Goal: Task Accomplishment & Management: Complete application form

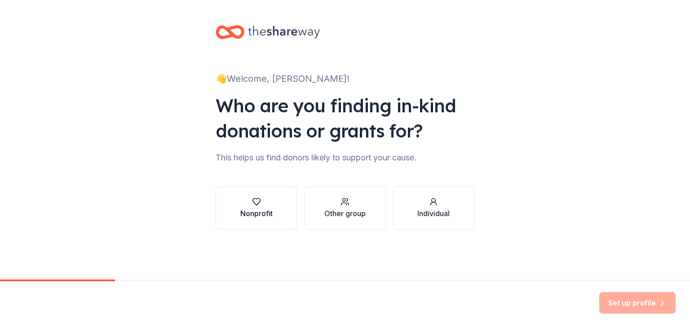
click at [264, 202] on div "button" at bounding box center [256, 201] width 32 height 9
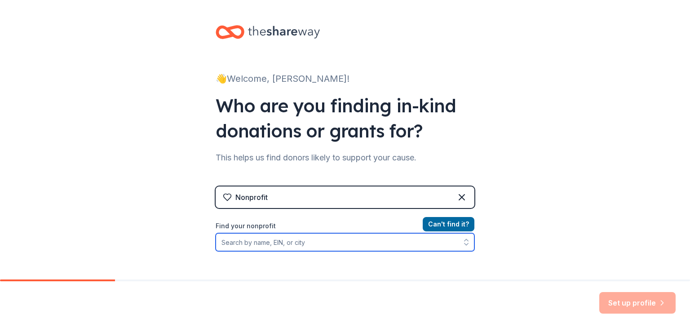
click at [309, 244] on input "Find your nonprofit" at bounding box center [345, 242] width 259 height 18
type input "National Council of Jewish Women Los Angeles"
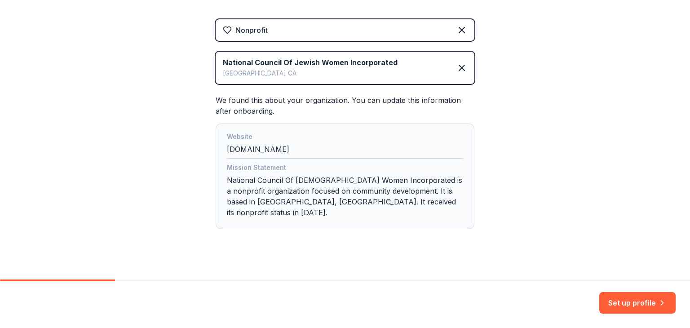
scroll to position [156, 0]
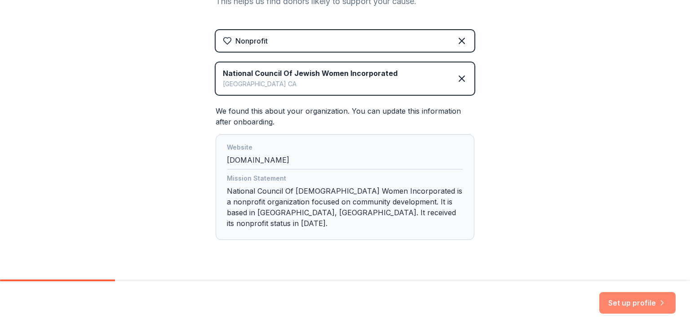
click at [619, 306] on button "Set up profile" at bounding box center [637, 303] width 76 height 22
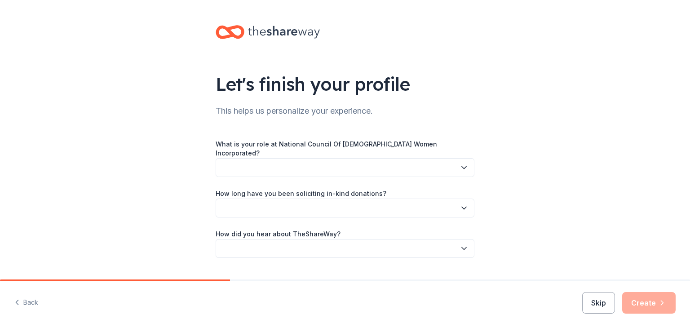
click at [331, 159] on button "button" at bounding box center [345, 167] width 259 height 19
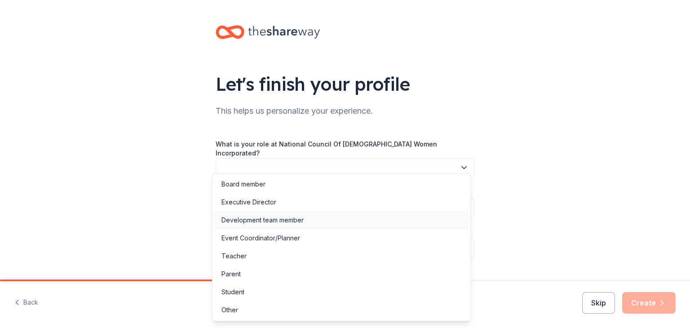
click at [288, 215] on div "Development team member" at bounding box center [262, 220] width 82 height 11
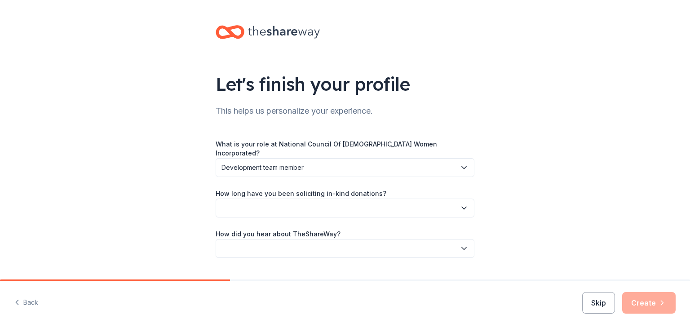
click at [284, 203] on button "button" at bounding box center [345, 208] width 259 height 19
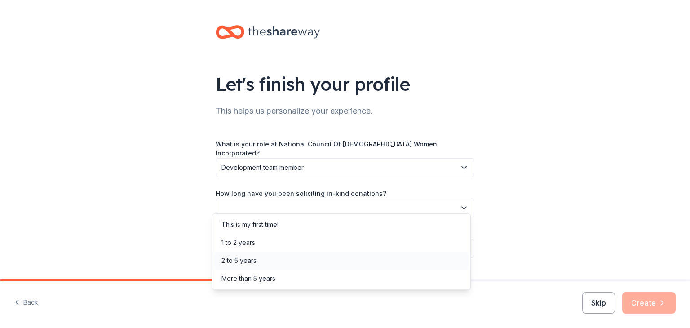
click at [248, 256] on div "2 to 5 years" at bounding box center [238, 260] width 35 height 11
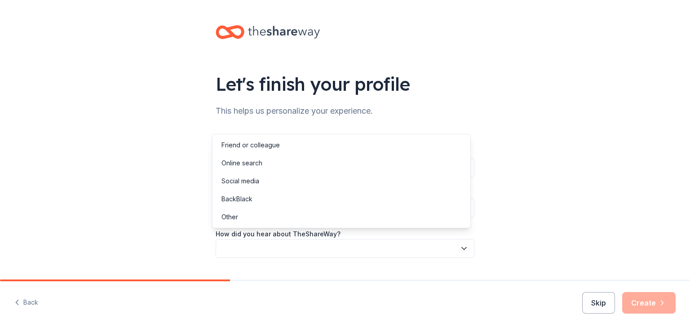
click at [254, 242] on button "button" at bounding box center [345, 248] width 259 height 19
click at [259, 162] on div "Online search" at bounding box center [241, 163] width 41 height 11
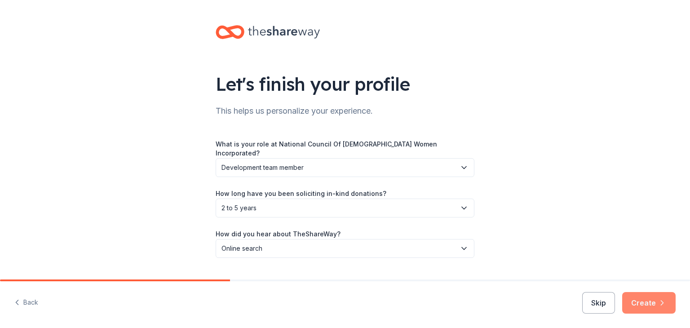
click at [630, 303] on button "Create" at bounding box center [648, 303] width 53 height 22
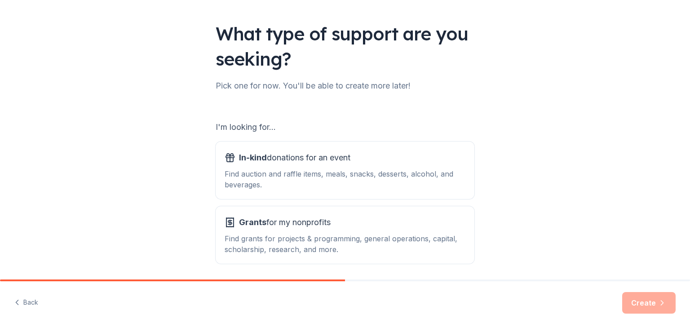
scroll to position [56, 0]
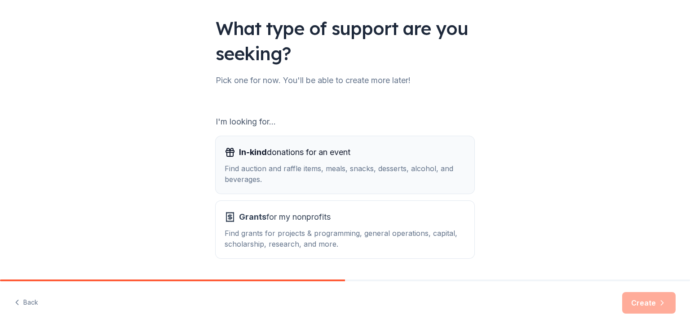
click at [341, 163] on div "Find auction and raffle items, meals, snacks, desserts, alcohol, and beverages." at bounding box center [345, 174] width 241 height 22
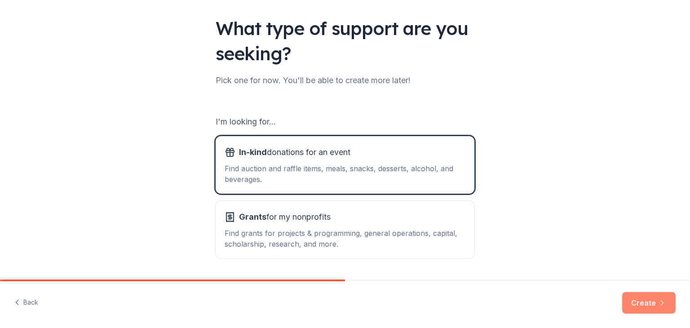
click at [645, 299] on button "Create" at bounding box center [648, 303] width 53 height 22
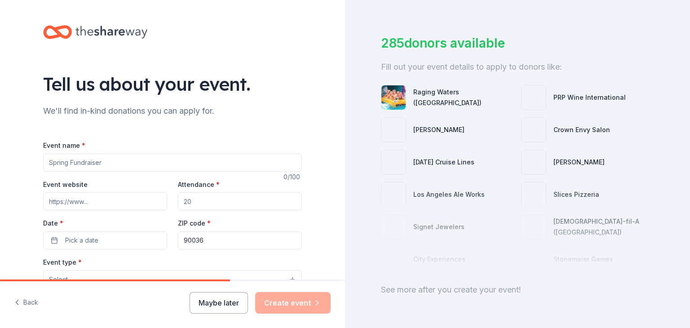
scroll to position [39, 0]
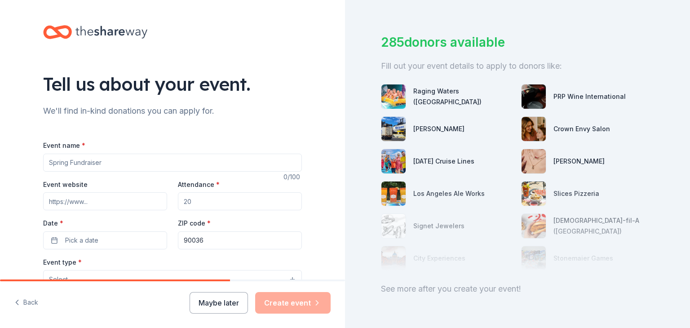
drag, startPoint x: 681, startPoint y: 95, endPoint x: 685, endPoint y: 134, distance: 38.8
click at [685, 134] on div "285 donors available Fill out your event details to apply to donors like: Ragin…" at bounding box center [517, 164] width 345 height 328
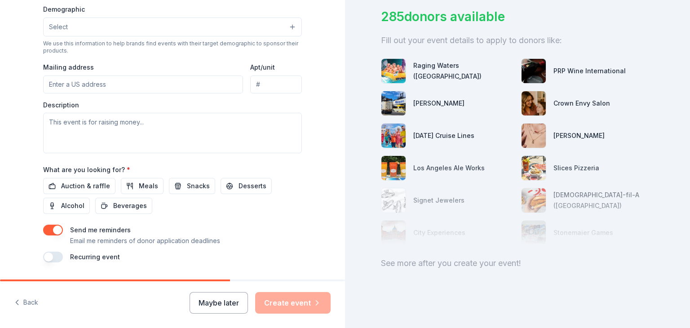
scroll to position [0, 0]
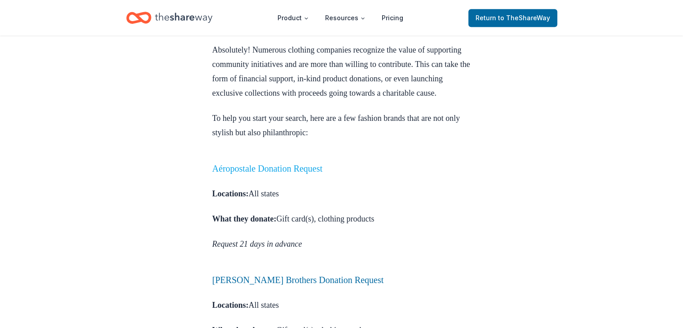
click at [280, 173] on link "Aéropostale Donation Request" at bounding box center [267, 168] width 110 height 10
click at [278, 173] on link "Aéropostale Donation Request" at bounding box center [267, 168] width 110 height 10
click at [275, 173] on link "Aéropostale Donation Request" at bounding box center [267, 168] width 110 height 10
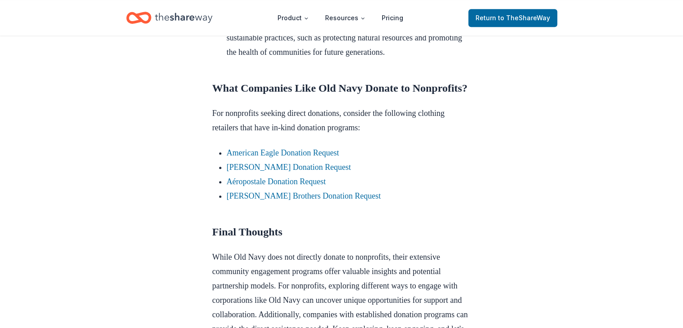
scroll to position [717, 0]
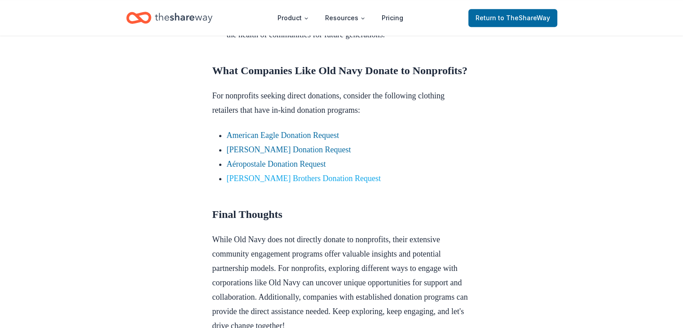
click at [311, 183] on link "[PERSON_NAME] Brothers Donation Request" at bounding box center [304, 178] width 154 height 9
